Goal: Information Seeking & Learning: Learn about a topic

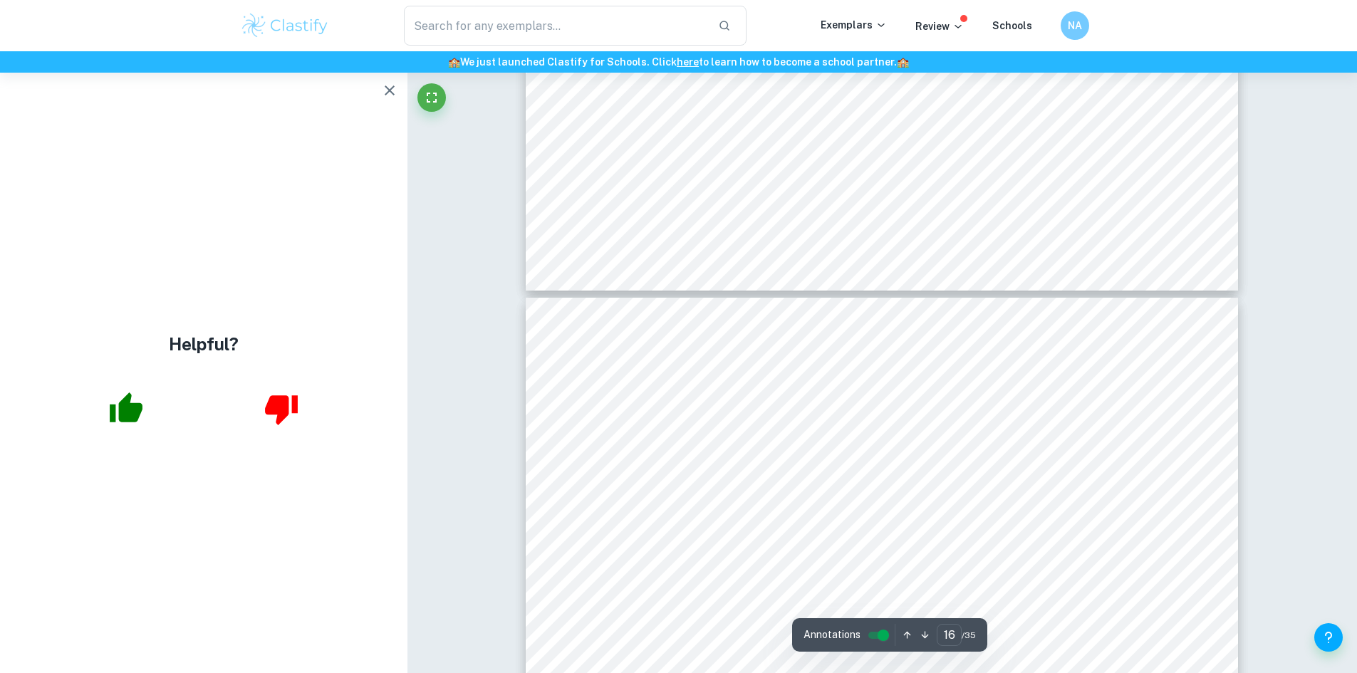
scroll to position [14047, 0]
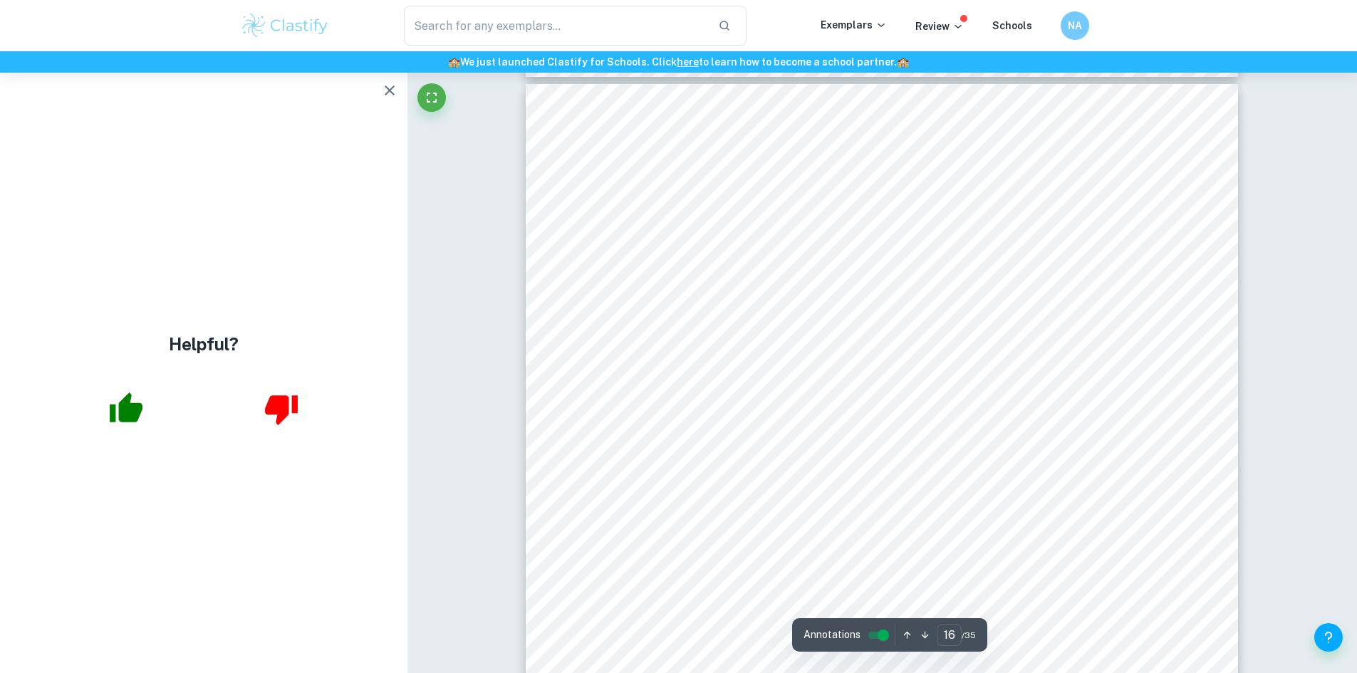
click at [391, 98] on icon "button" at bounding box center [389, 90] width 17 height 17
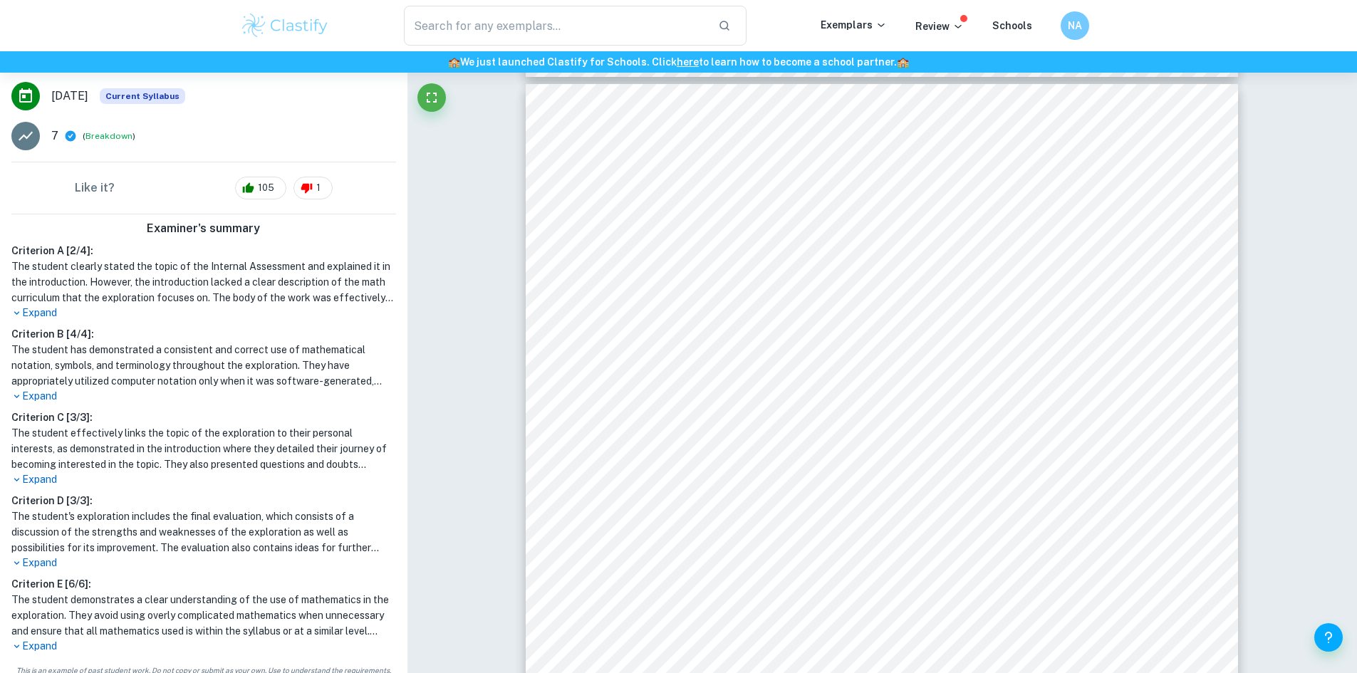
scroll to position [233, 0]
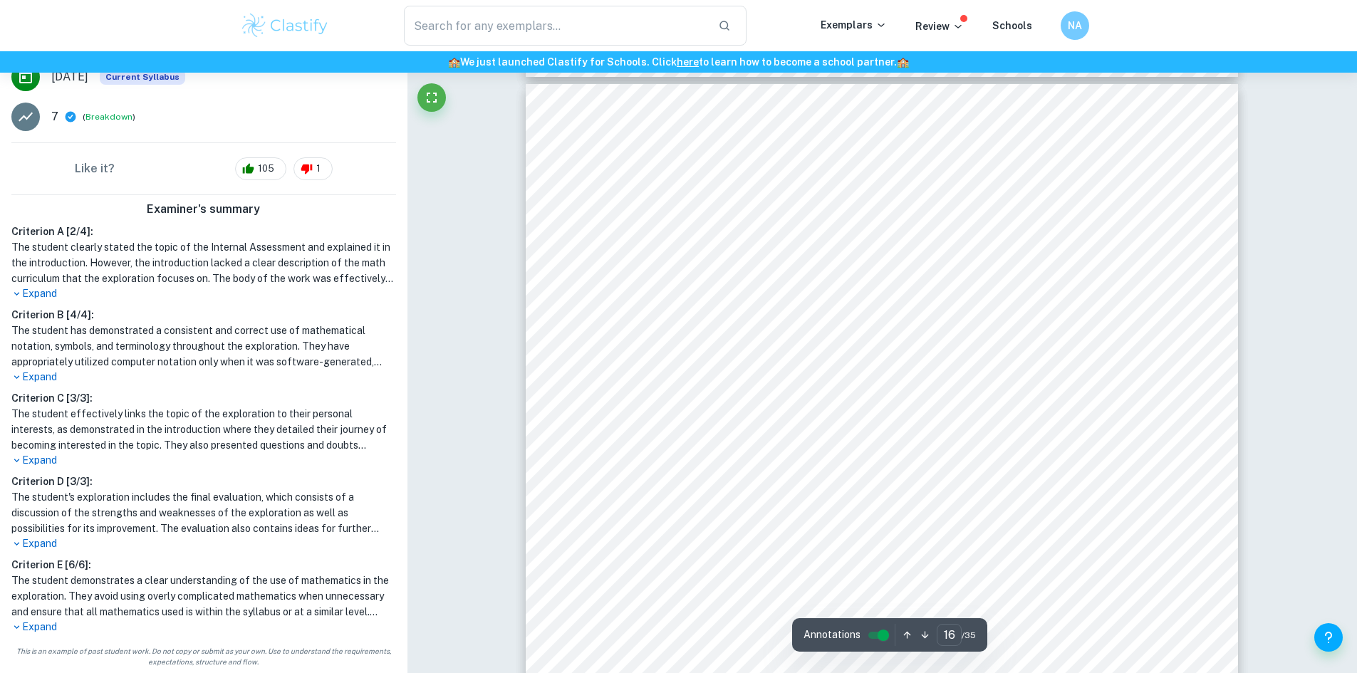
click at [29, 543] on p "Expand" at bounding box center [203, 543] width 385 height 15
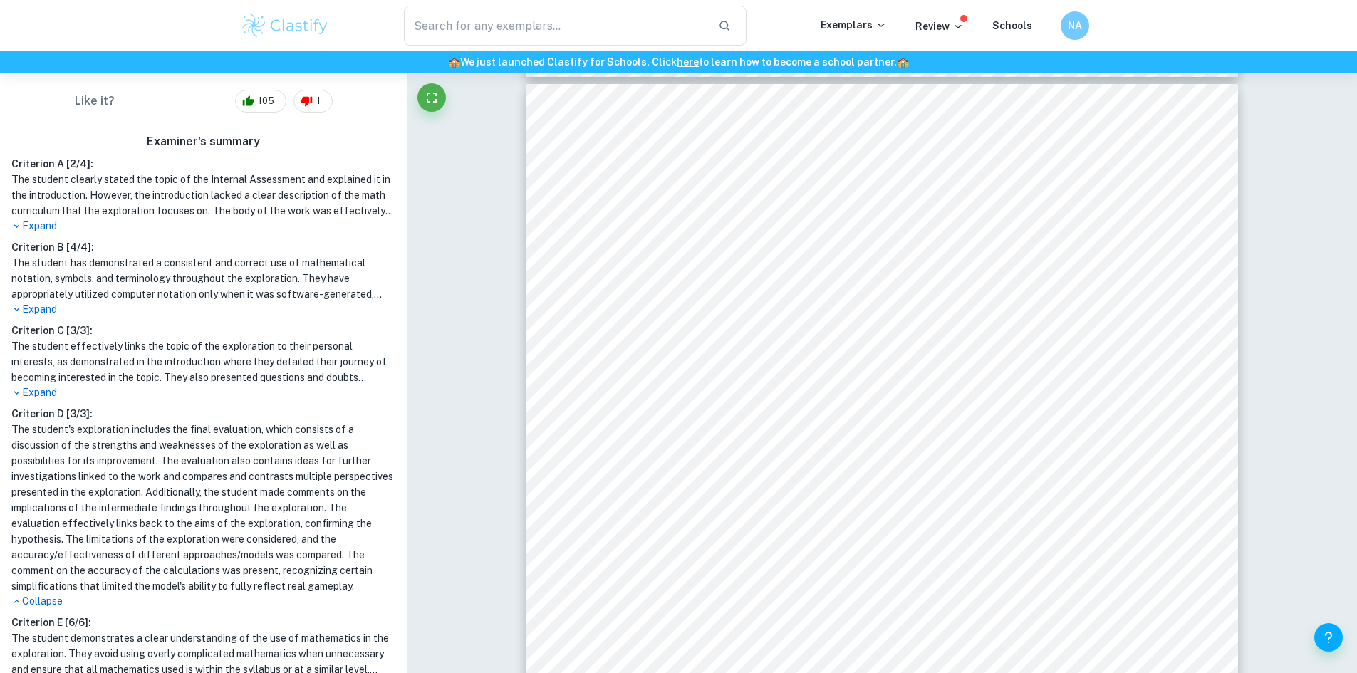
scroll to position [374, 0]
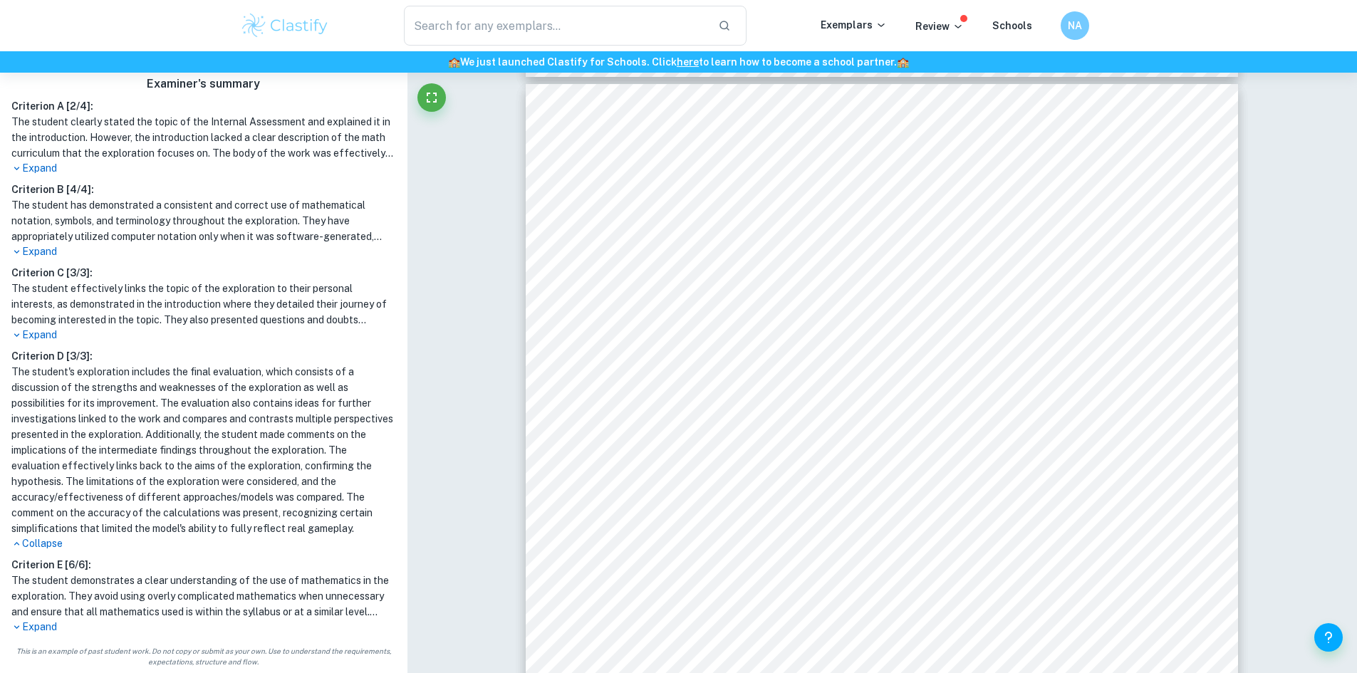
click at [49, 631] on p "Expand" at bounding box center [203, 627] width 385 height 15
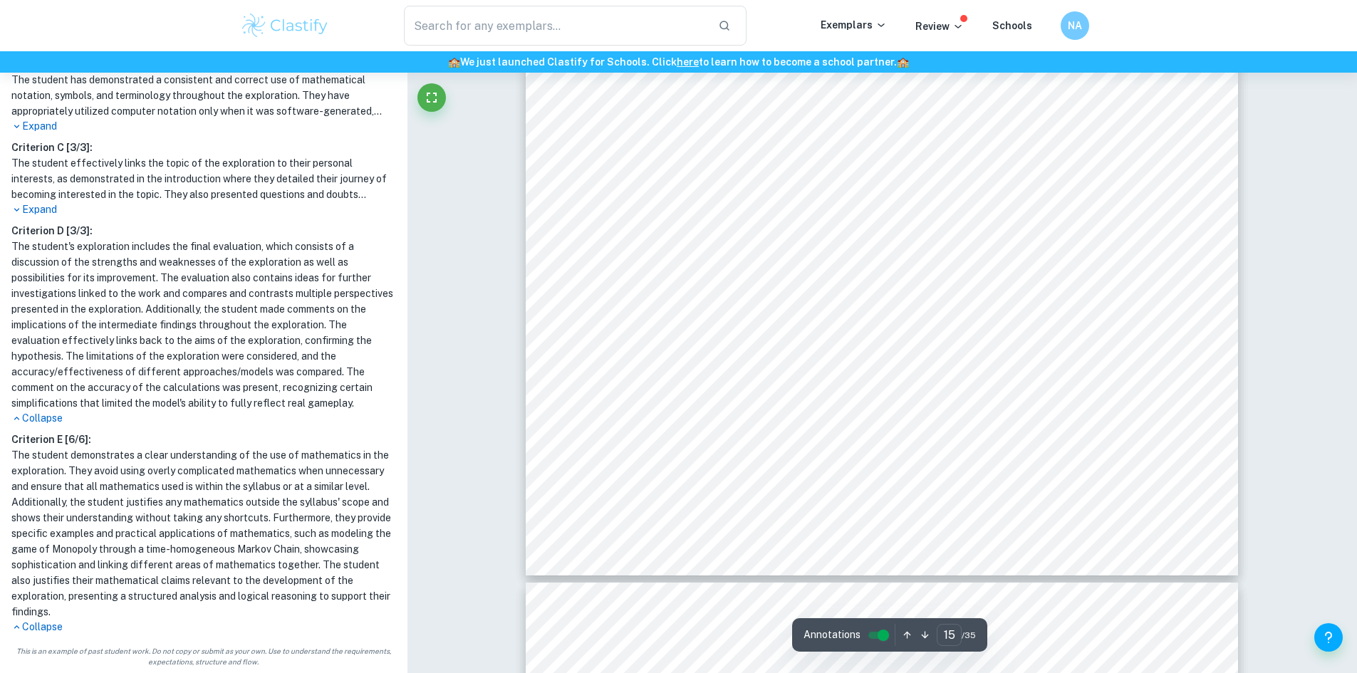
scroll to position [13905, 0]
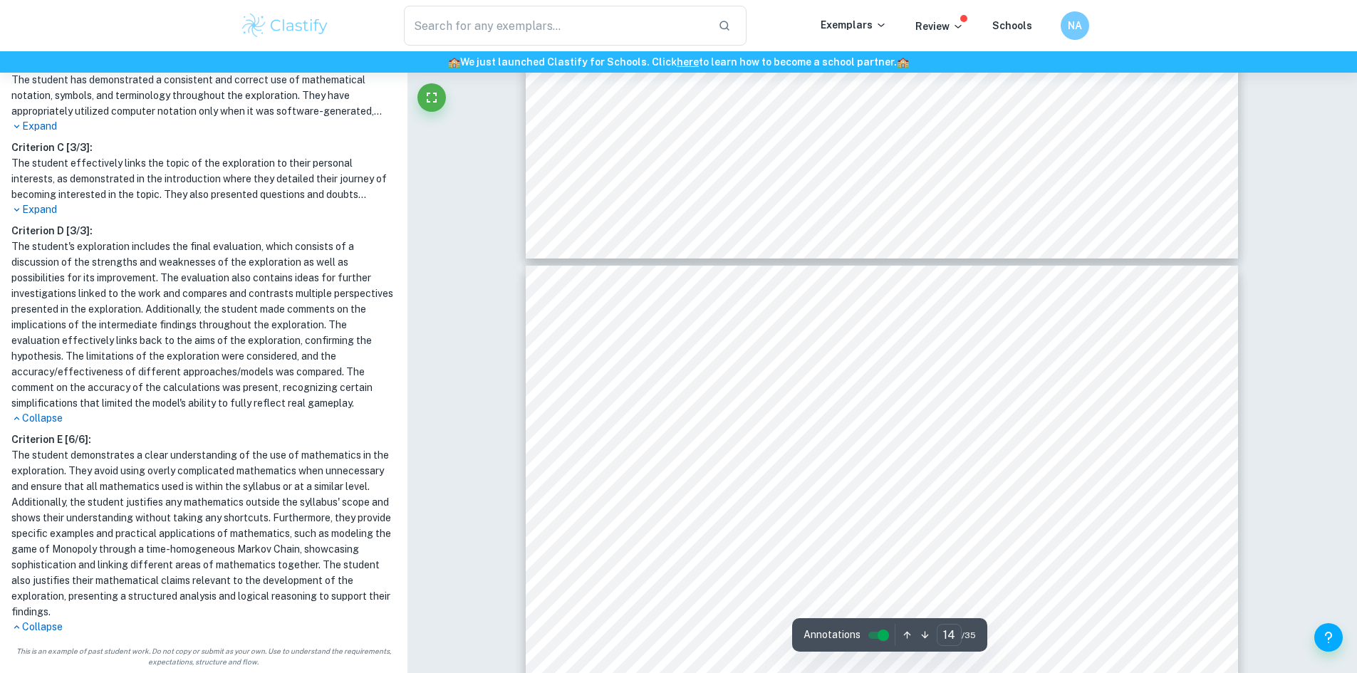
type input "13"
